Goal: Information Seeking & Learning: Find specific fact

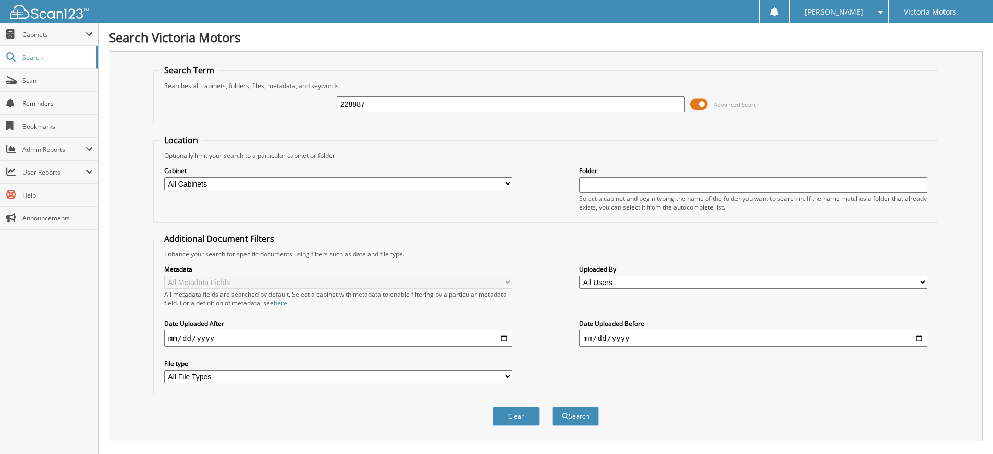
type input "228887"
click at [552, 406] on button "Search" at bounding box center [575, 415] width 47 height 19
click at [560, 88] on div "Searches all cabinets, folders, files, metadata, and keywords" at bounding box center [545, 85] width 773 height 9
click at [533, 107] on input "228887" at bounding box center [511, 104] width 348 height 16
click at [580, 413] on button "Search" at bounding box center [575, 415] width 47 height 19
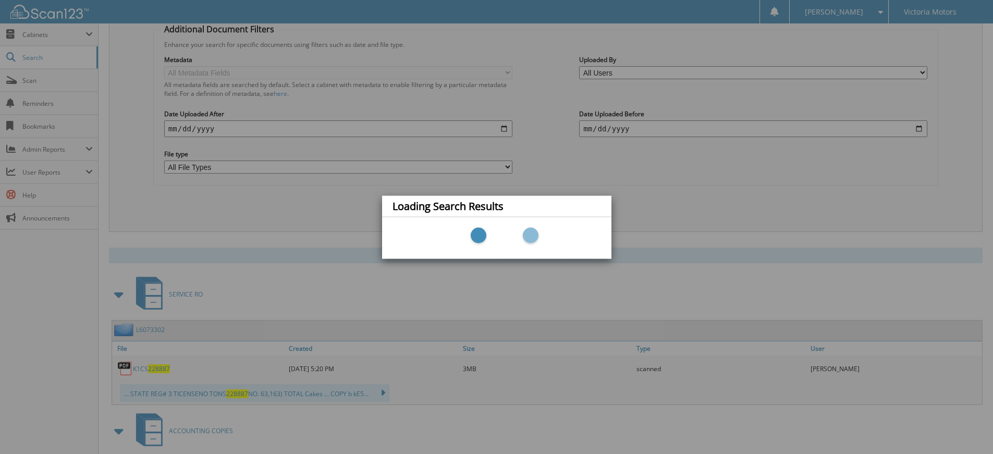
scroll to position [261, 0]
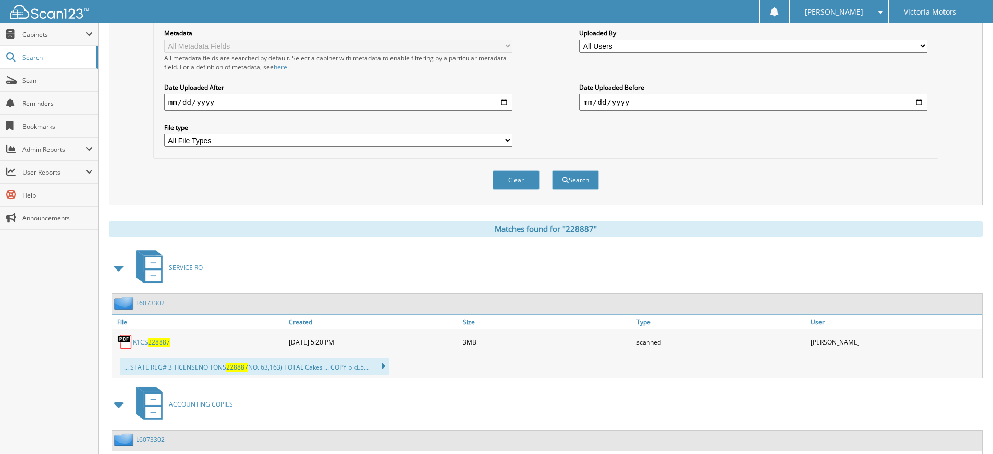
scroll to position [306, 0]
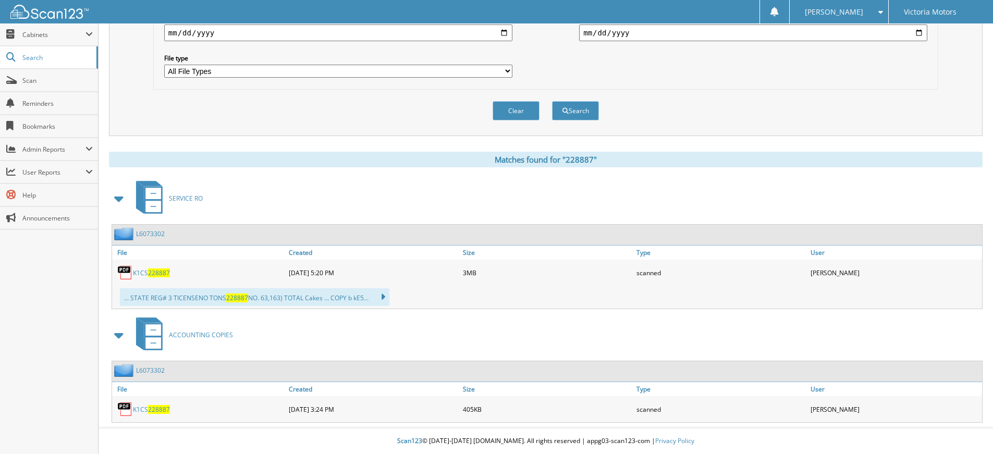
click at [156, 271] on span "228887" at bounding box center [159, 272] width 22 height 9
